Goal: Find specific page/section: Find specific page/section

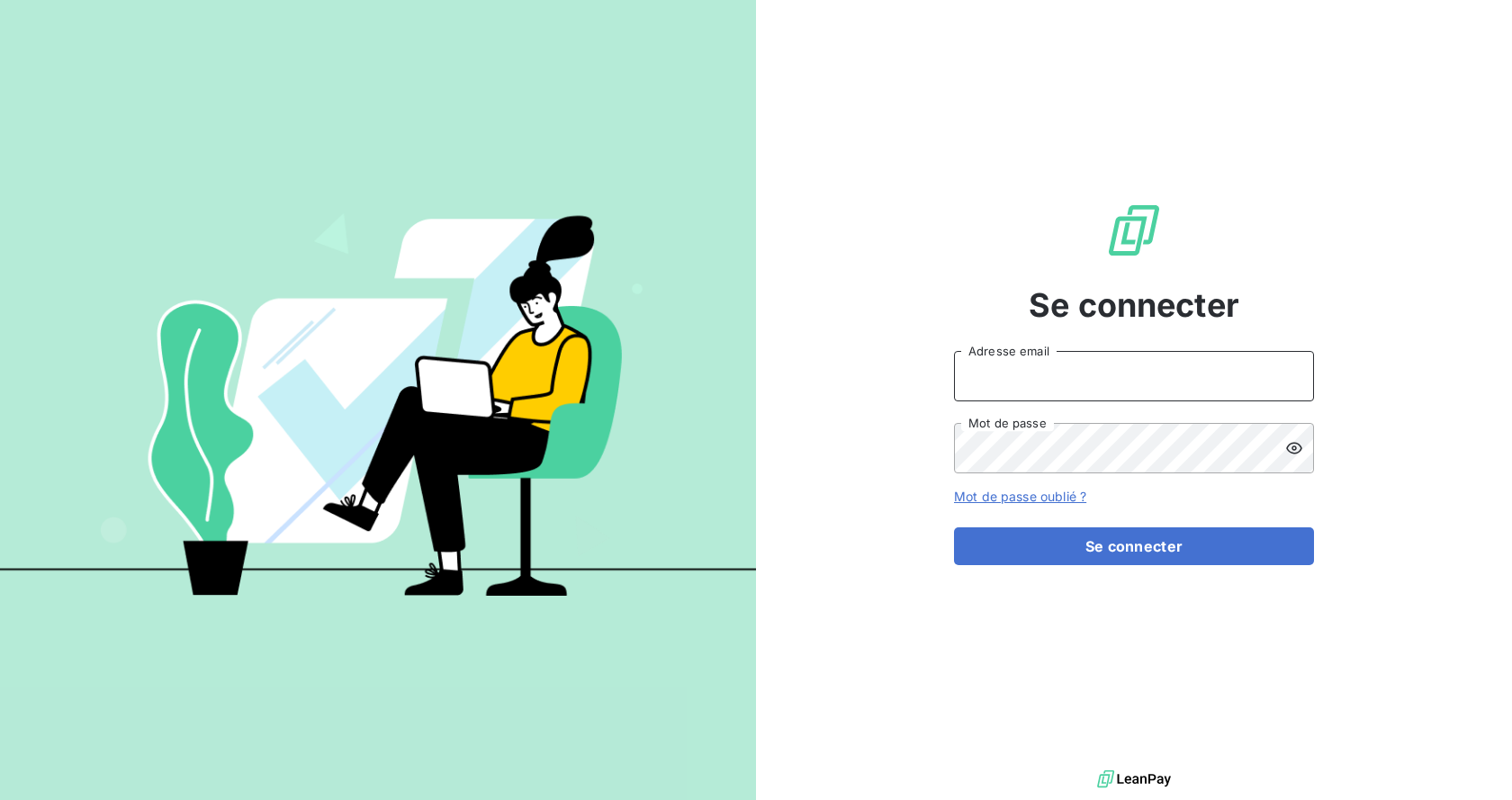
type input "[EMAIL_ADDRESS][DOMAIN_NAME]"
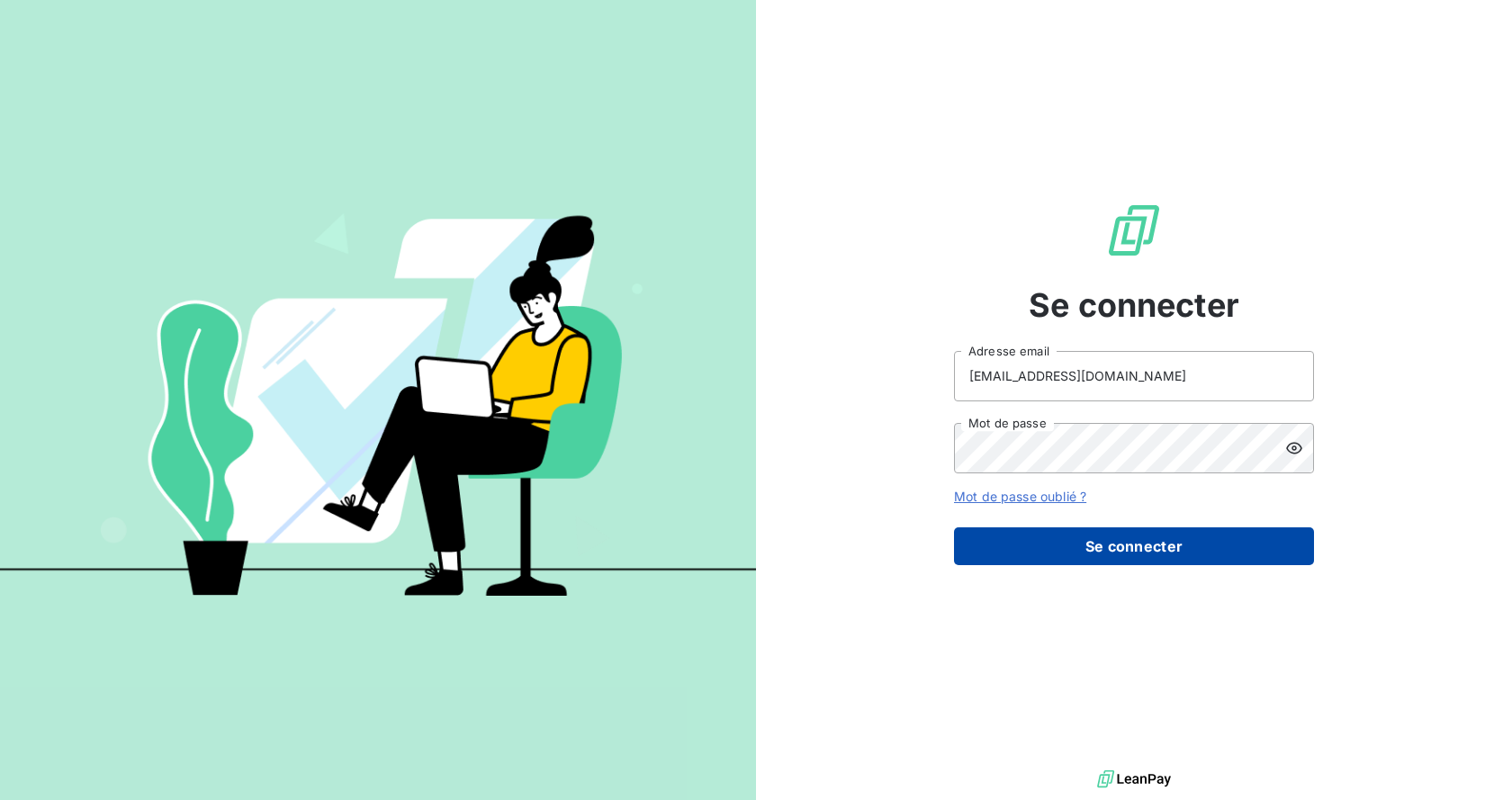
click at [1155, 538] on button "Se connecter" at bounding box center [1134, 546] width 360 height 38
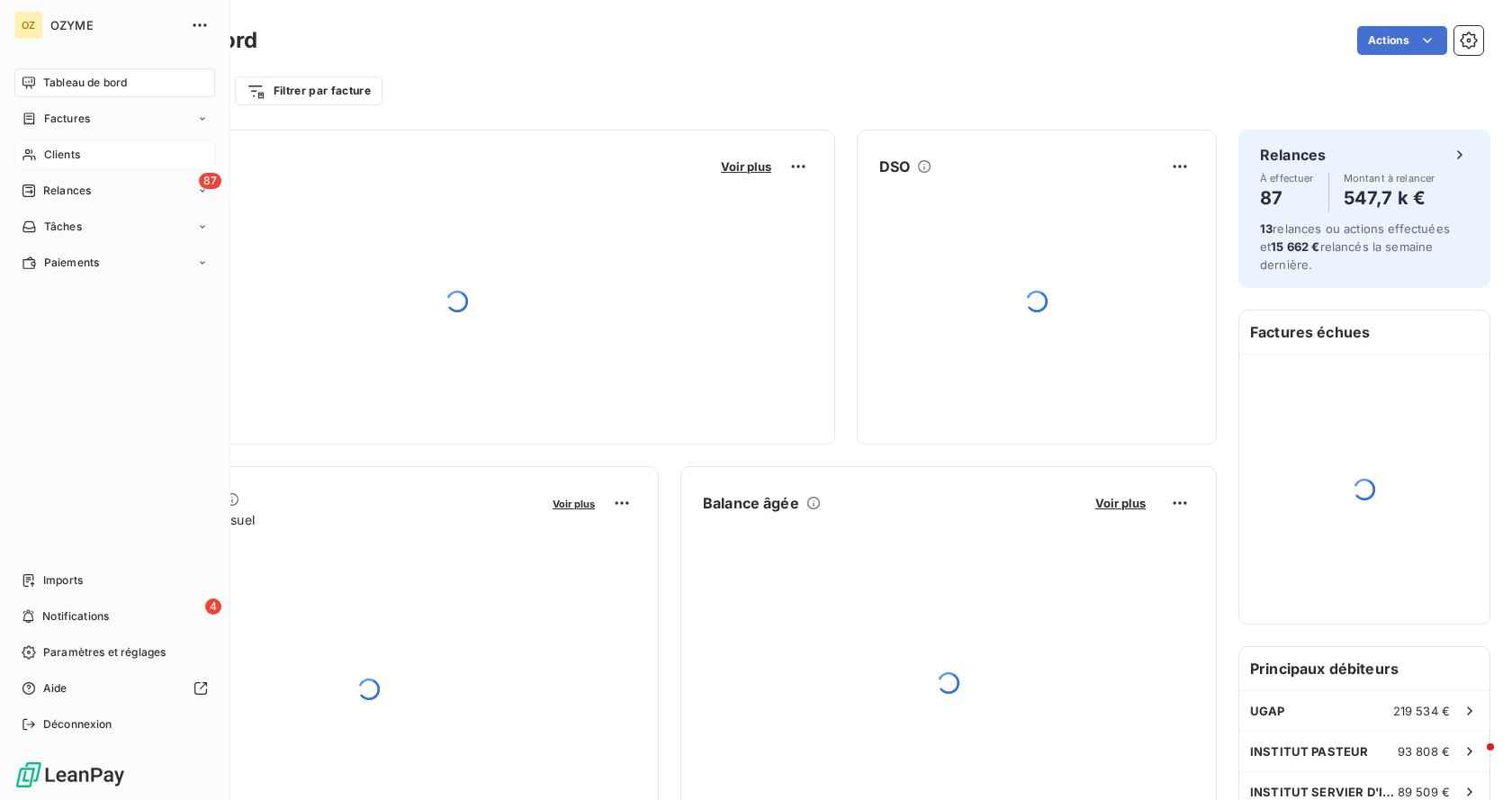
click at [82, 155] on div "Clients" at bounding box center [114, 155] width 201 height 29
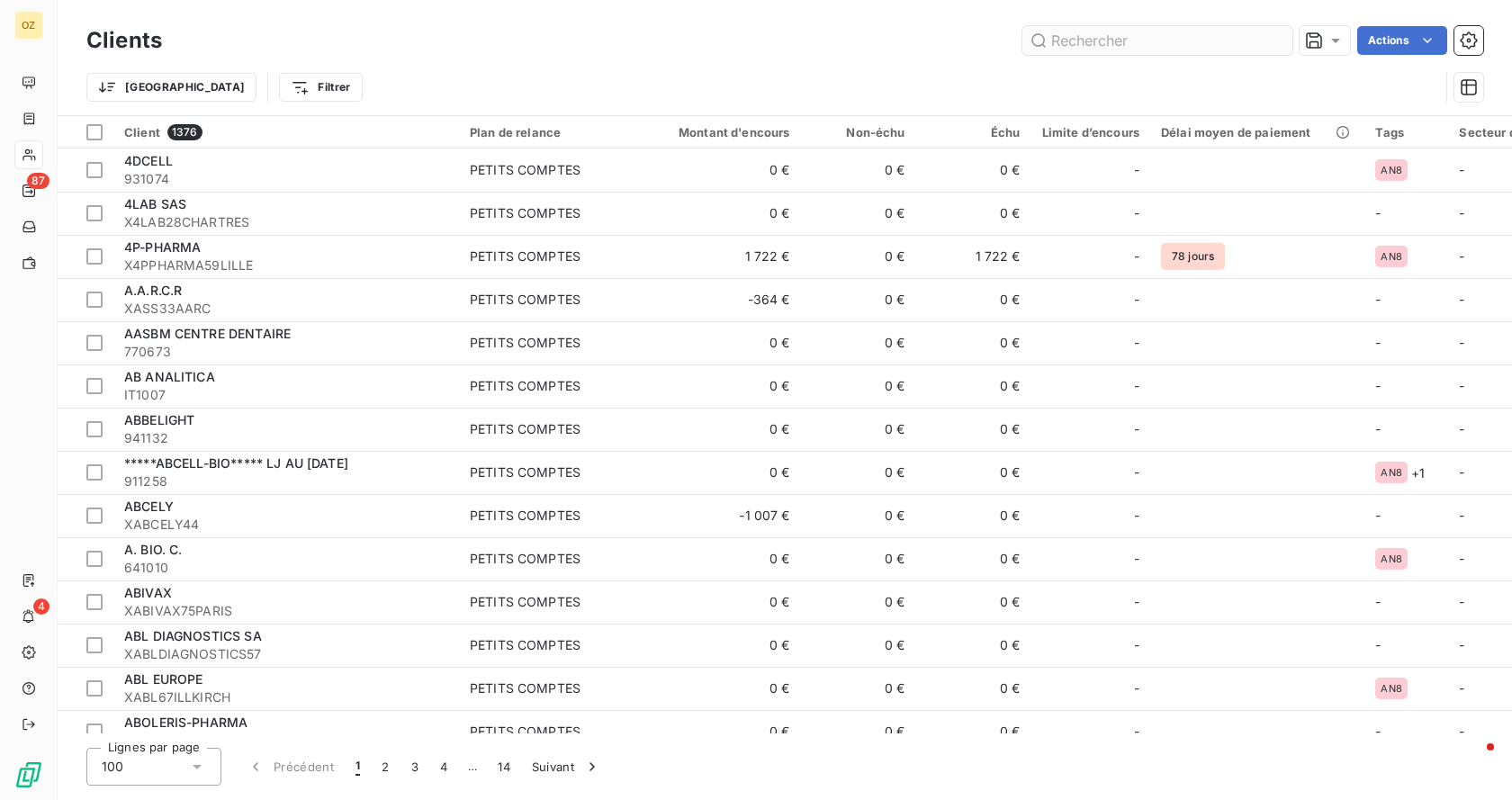
click at [1085, 34] on input "text" at bounding box center [1157, 41] width 270 height 29
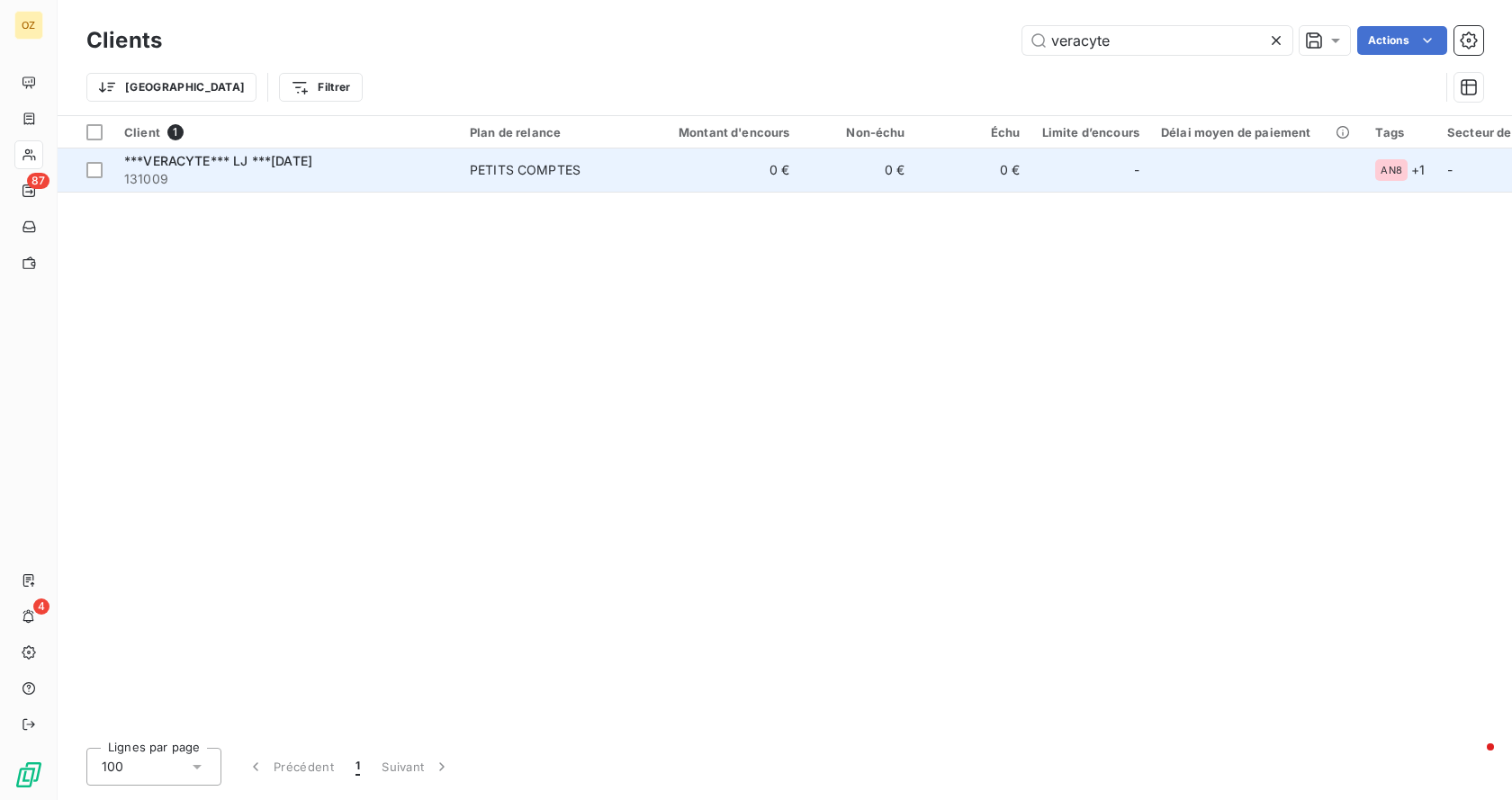
type input "veracyte"
click at [242, 168] on span "***VERACYTE*** LJ ***[DATE]" at bounding box center [218, 160] width 188 height 15
